Goal: Task Accomplishment & Management: Manage account settings

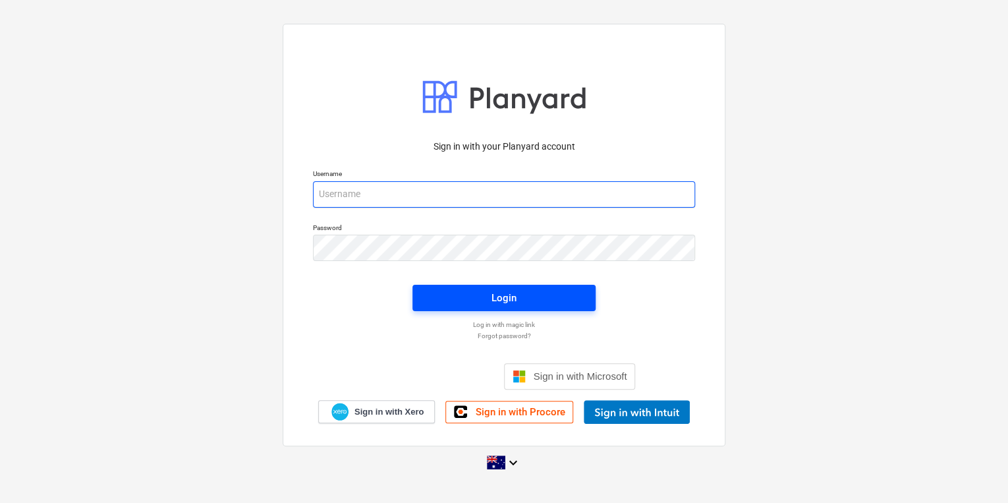
type input "[EMAIL_ADDRESS][DOMAIN_NAME]"
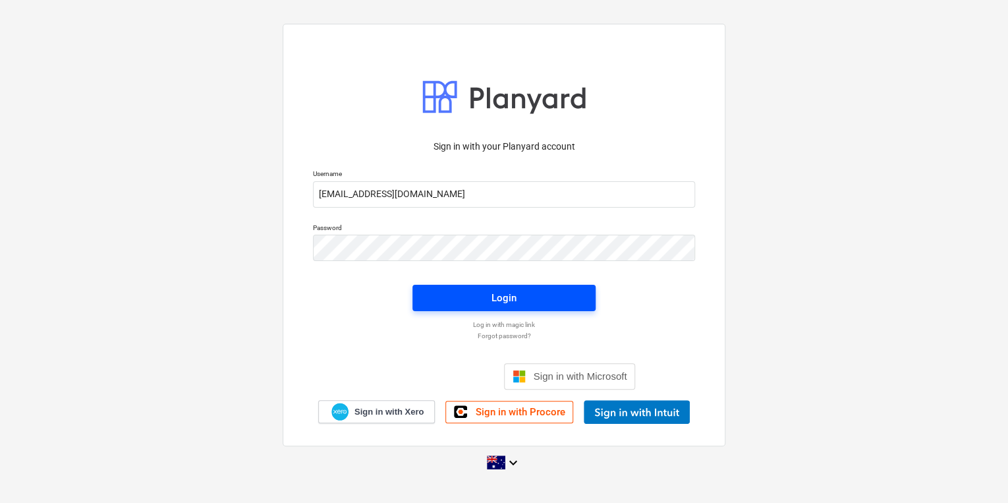
click at [475, 292] on span "Login" at bounding box center [504, 297] width 152 height 17
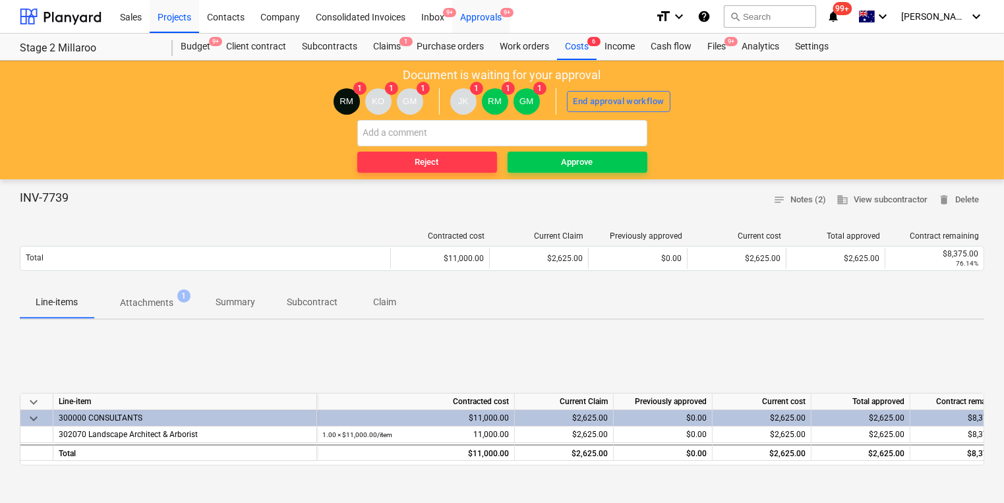
click at [494, 22] on div "Approvals 9+" at bounding box center [480, 16] width 57 height 34
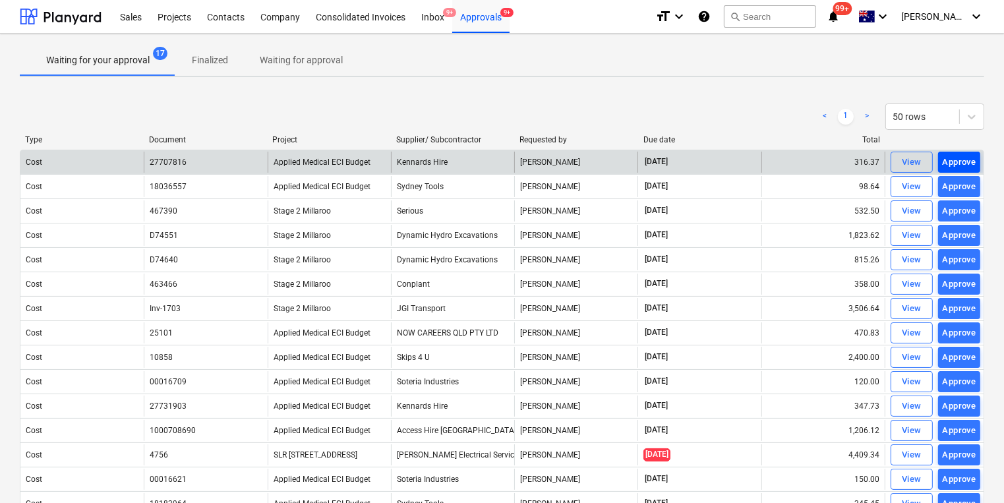
click at [954, 159] on div "Approve" at bounding box center [960, 162] width 34 height 15
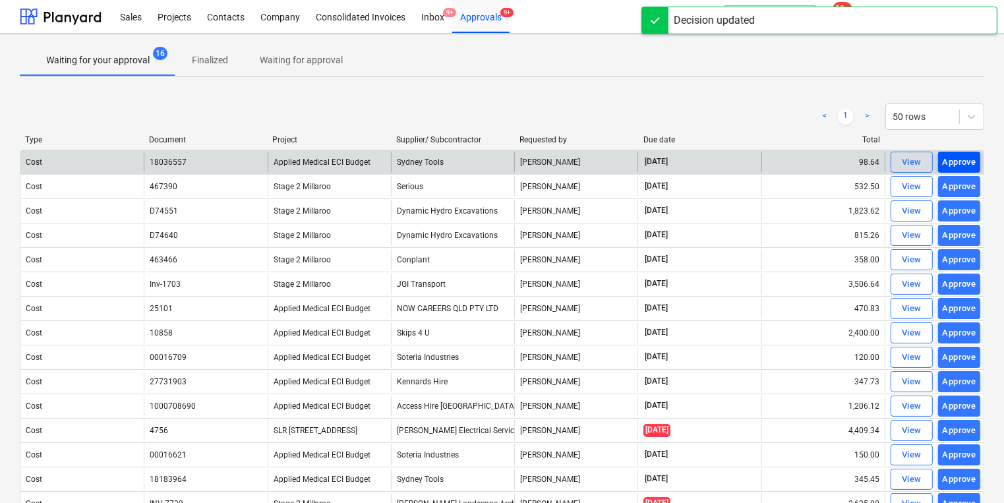
click at [968, 161] on div "Approve" at bounding box center [960, 162] width 34 height 15
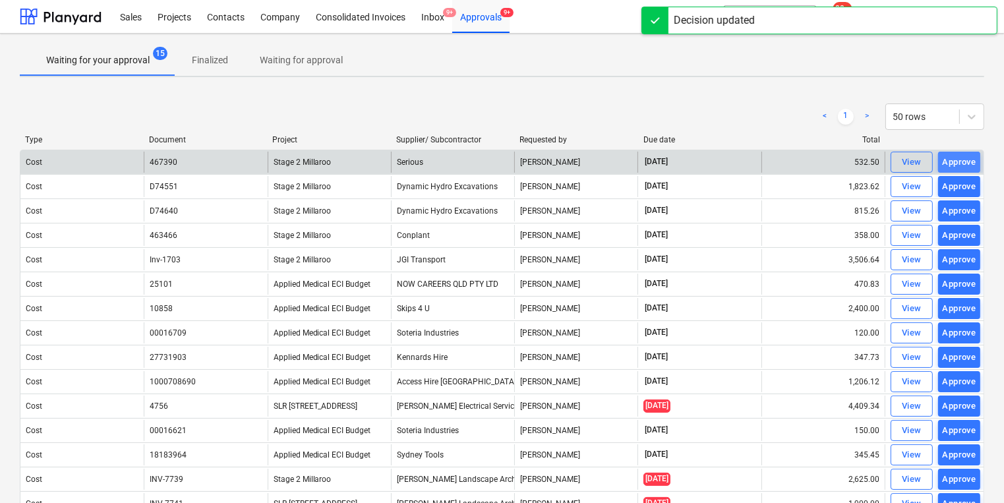
click at [959, 162] on div "Approve" at bounding box center [960, 162] width 34 height 15
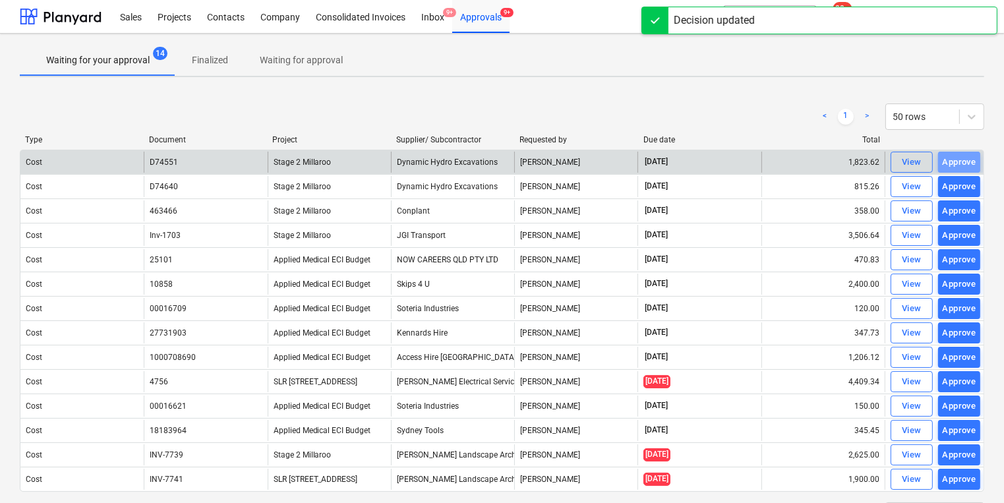
click at [959, 162] on div "Approve" at bounding box center [960, 162] width 34 height 15
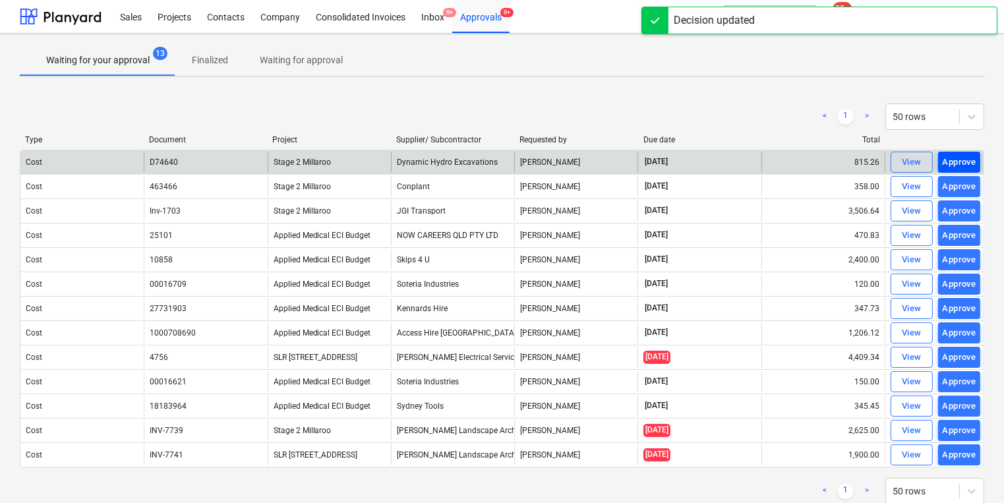
click at [955, 164] on div "Approve" at bounding box center [960, 162] width 34 height 15
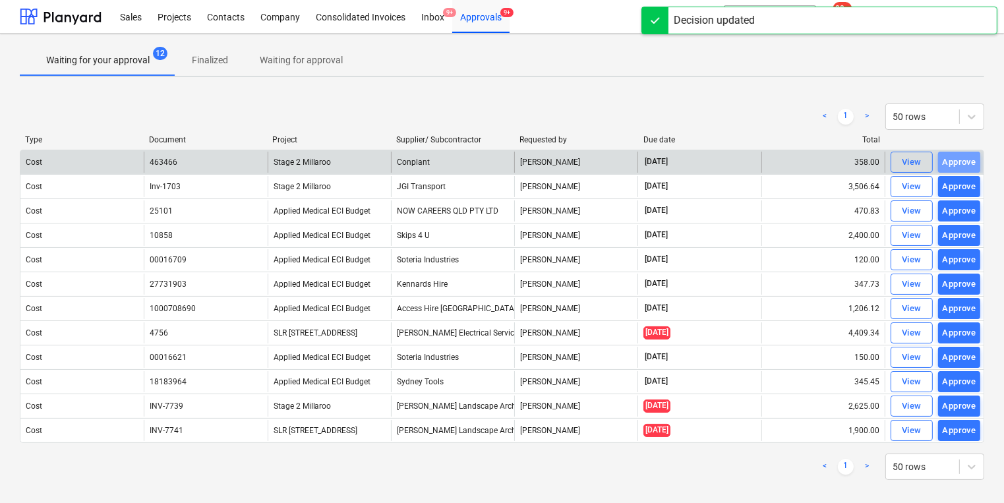
click at [955, 164] on div "Approve" at bounding box center [960, 162] width 34 height 15
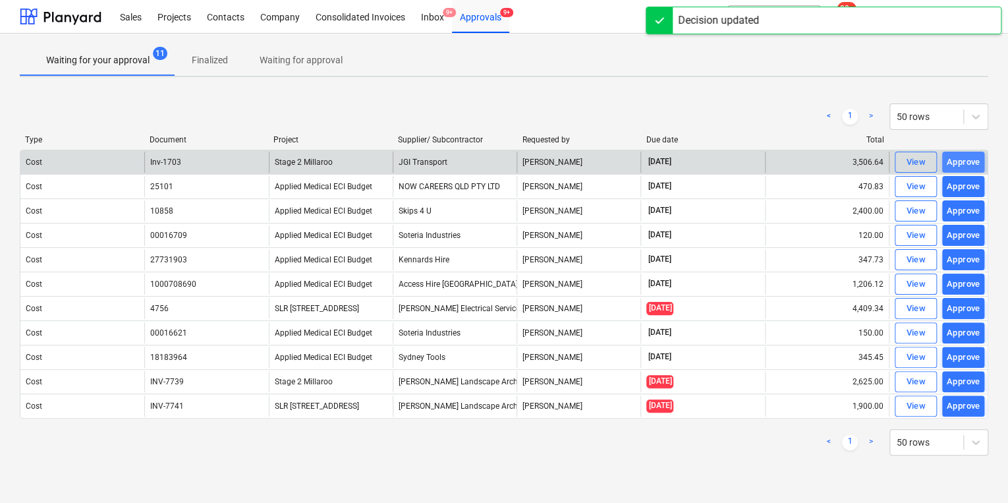
click at [950, 161] on div "Approve" at bounding box center [964, 162] width 34 height 15
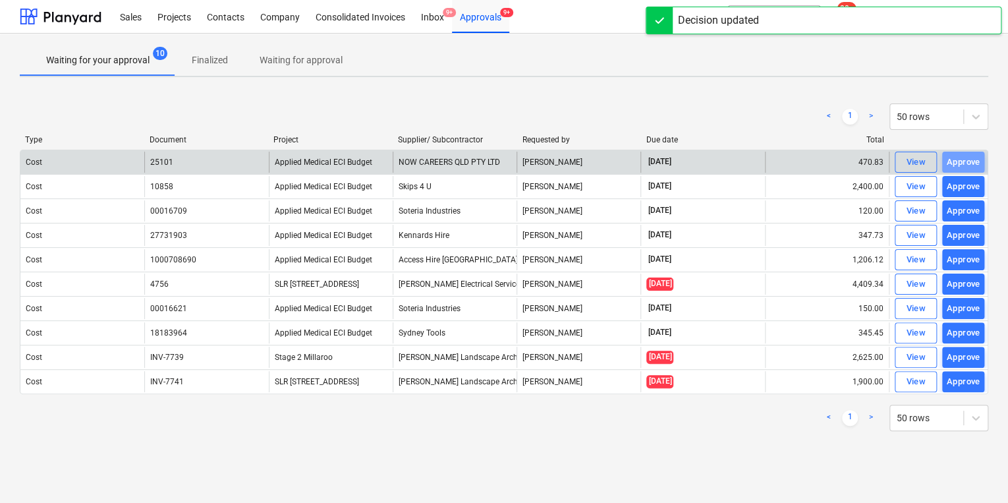
click at [950, 161] on div "Approve" at bounding box center [964, 162] width 34 height 15
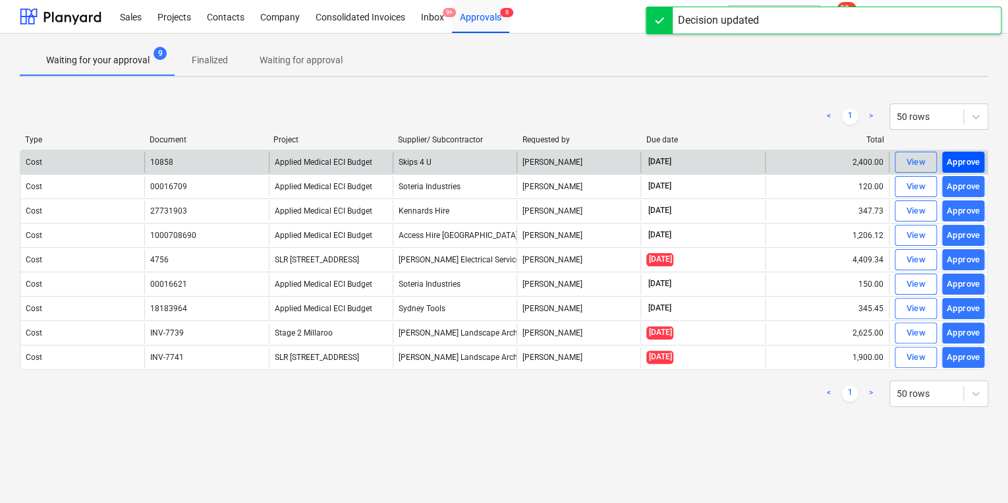
click at [968, 166] on div "Approve" at bounding box center [964, 162] width 34 height 15
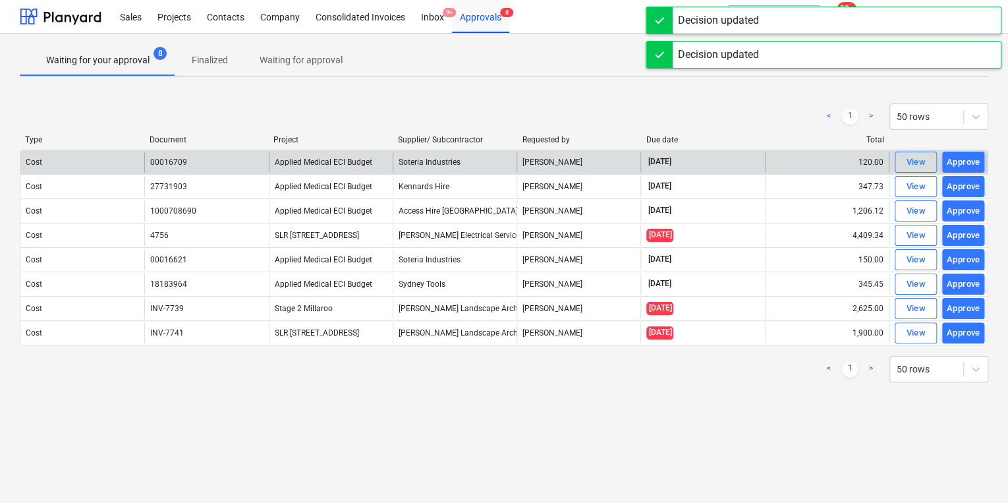
click at [961, 158] on div "Approve" at bounding box center [964, 162] width 34 height 15
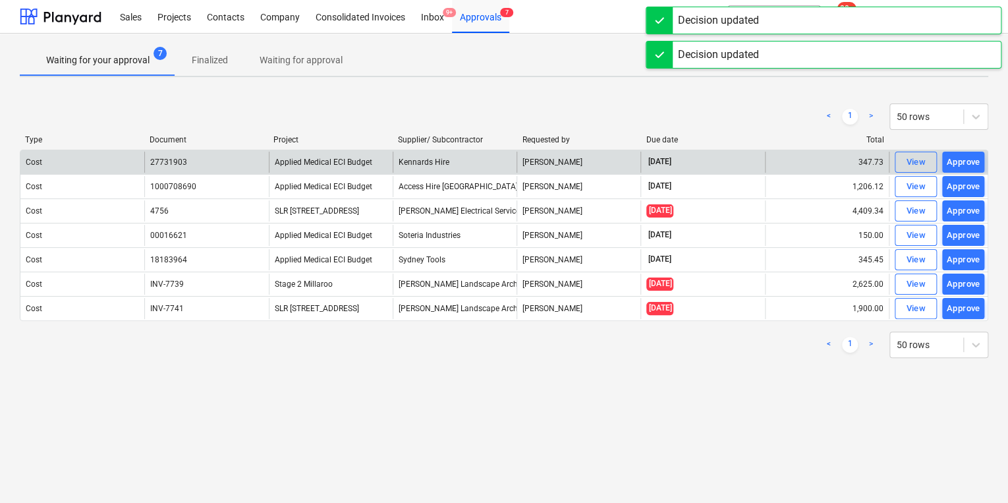
click at [958, 162] on div "Approve" at bounding box center [964, 162] width 34 height 15
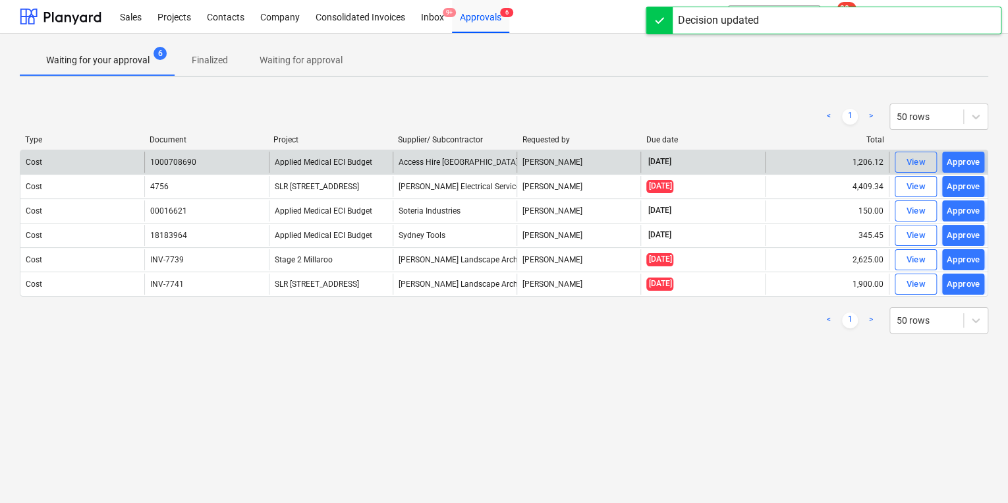
click at [958, 162] on div "Approve" at bounding box center [964, 162] width 34 height 15
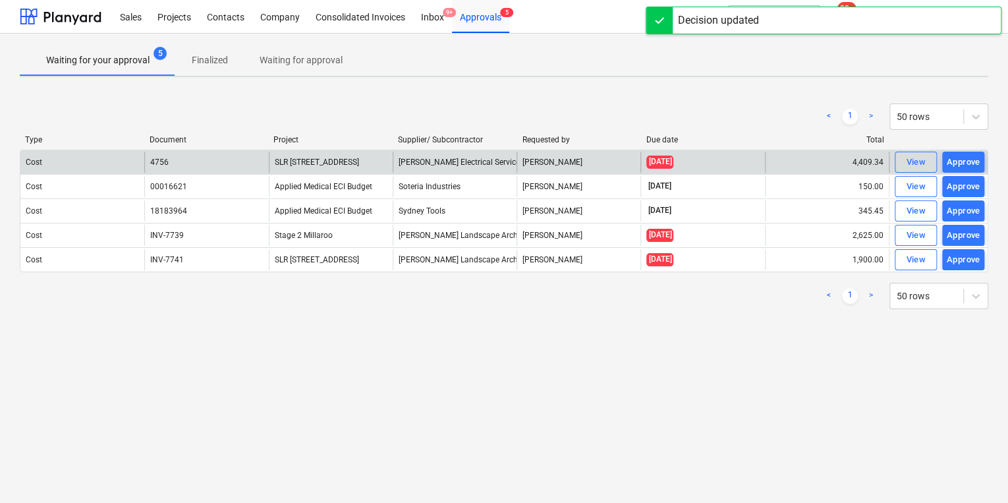
click at [958, 162] on div "Approve" at bounding box center [964, 162] width 34 height 15
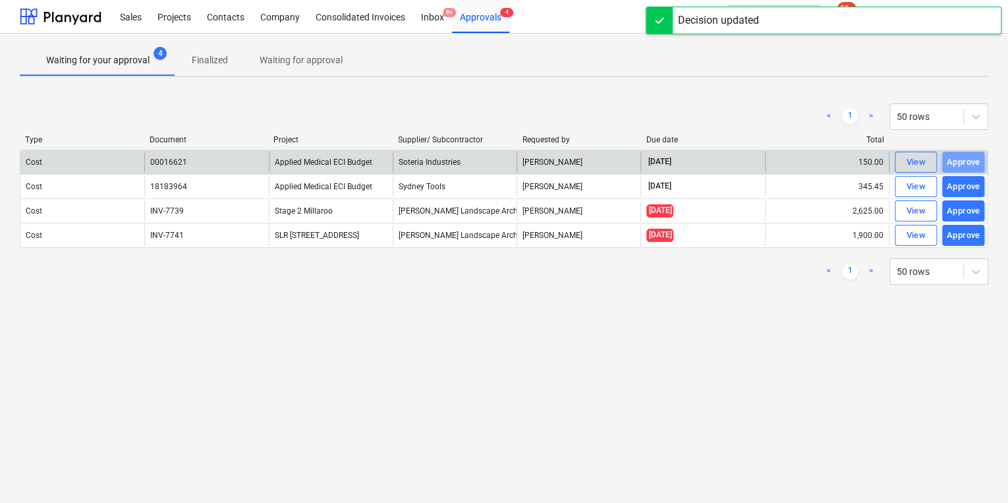
click at [958, 162] on div "Approve" at bounding box center [964, 162] width 34 height 15
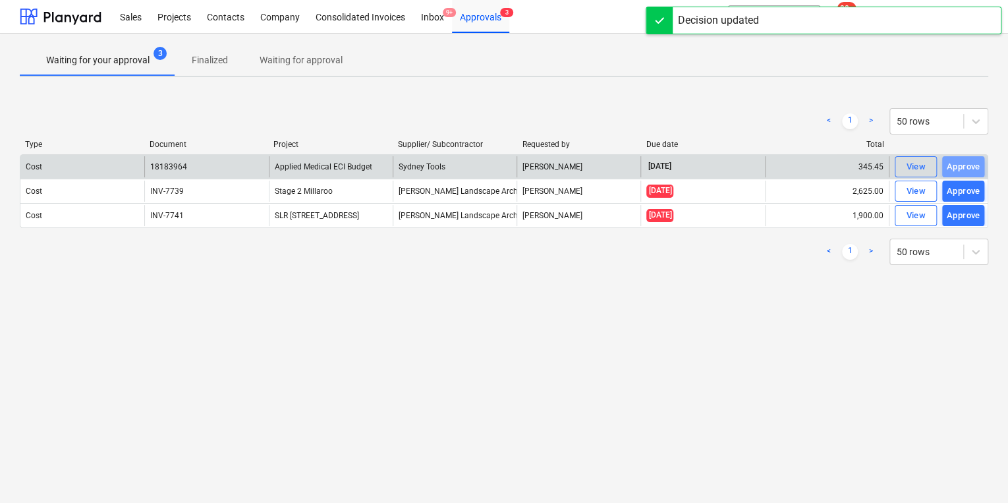
click at [958, 162] on div "Approve" at bounding box center [964, 167] width 34 height 15
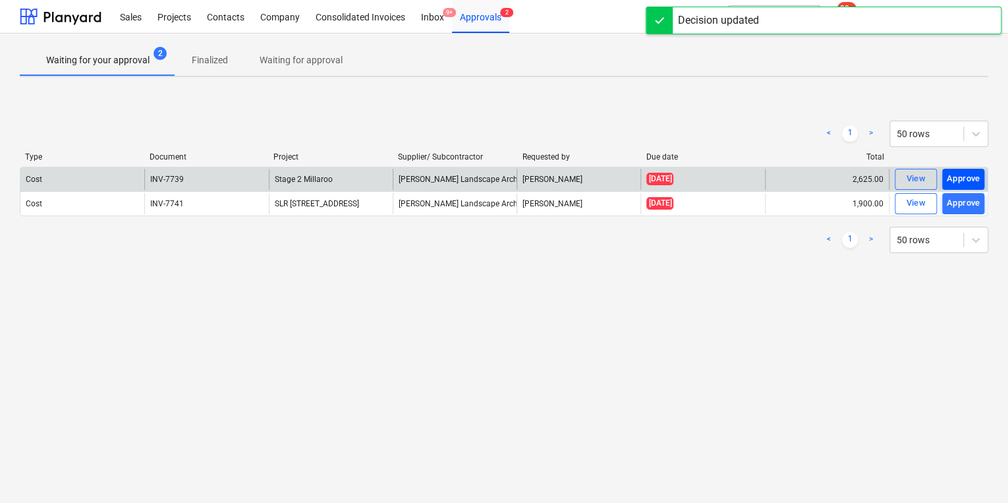
click at [959, 177] on div "Approve" at bounding box center [964, 178] width 34 height 15
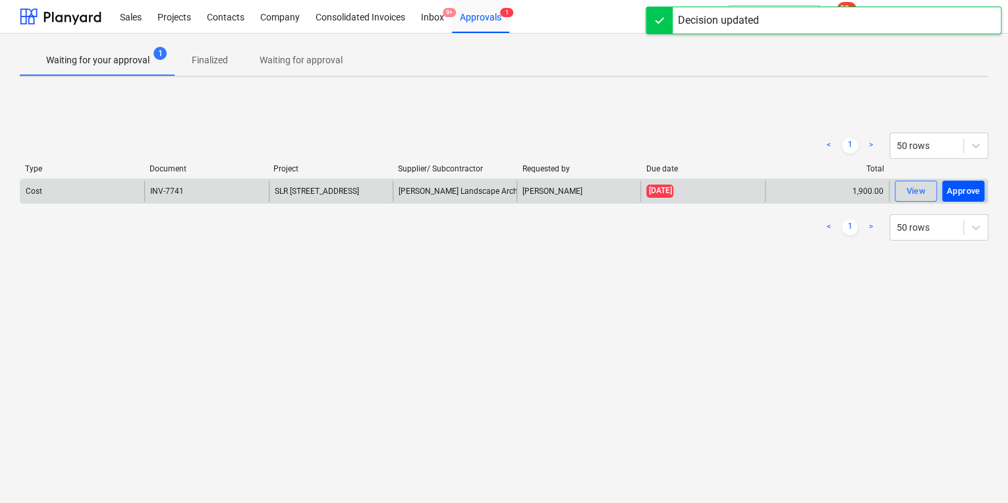
click at [952, 184] on div "Approve" at bounding box center [964, 191] width 34 height 15
